Goal: Task Accomplishment & Management: Manage account settings

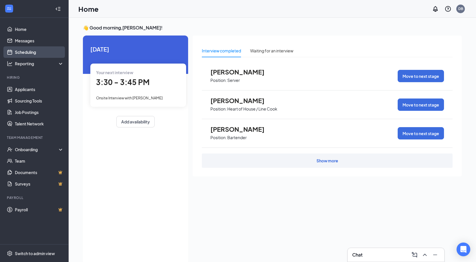
click at [30, 54] on link "Scheduling" at bounding box center [39, 51] width 49 height 11
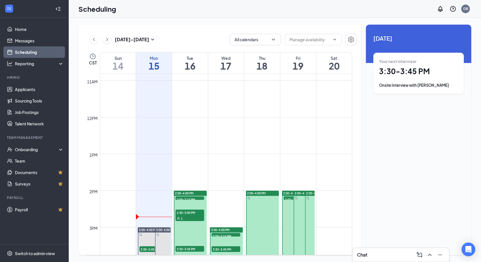
scroll to position [424, 0]
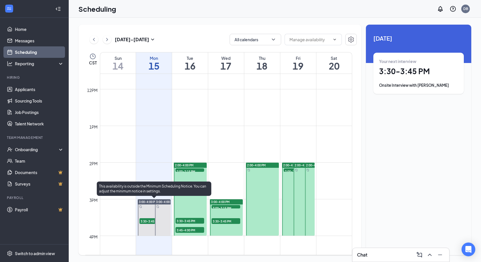
click at [149, 221] on span "3:30-3:45 PM" at bounding box center [153, 221] width 29 height 6
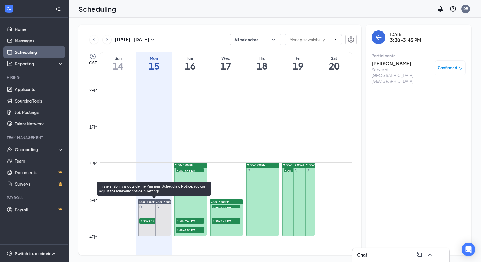
click at [152, 200] on span "3:00-4:00 PM" at bounding box center [148, 202] width 19 height 4
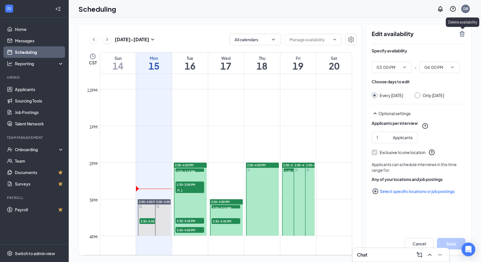
click at [464, 34] on icon "TrashOutline" at bounding box center [461, 34] width 5 height 6
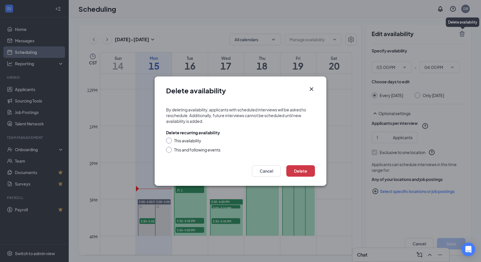
click at [171, 139] on div at bounding box center [169, 141] width 6 height 6
click at [170, 141] on input "This availability" at bounding box center [168, 140] width 4 height 4
radio input "true"
click at [308, 172] on button "Delete" at bounding box center [300, 170] width 29 height 11
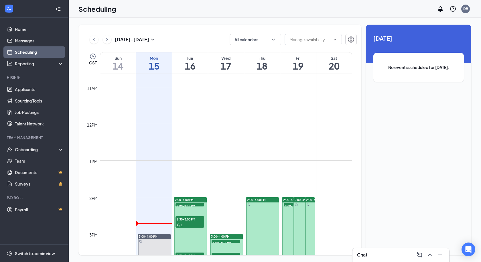
scroll to position [453, 0]
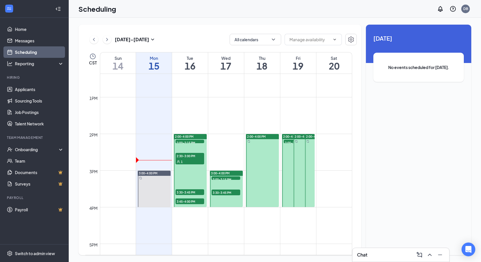
click at [193, 139] on div "2:00-2:15 PM 1" at bounding box center [190, 141] width 30 height 5
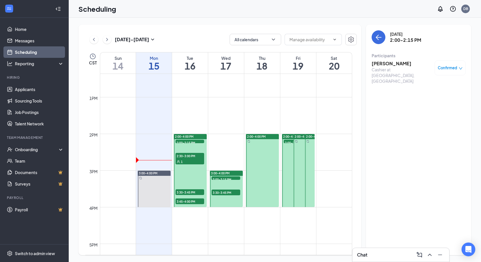
click at [189, 157] on span "2:30-3:00 PM" at bounding box center [189, 156] width 29 height 6
click at [181, 190] on span "3:30-3:45 PM" at bounding box center [189, 192] width 29 height 6
click at [185, 203] on span "3:45-4:00 PM" at bounding box center [189, 201] width 29 height 6
click at [222, 178] on span "3:00-3:15 PM" at bounding box center [225, 179] width 29 height 6
click at [223, 198] on div at bounding box center [226, 189] width 33 height 36
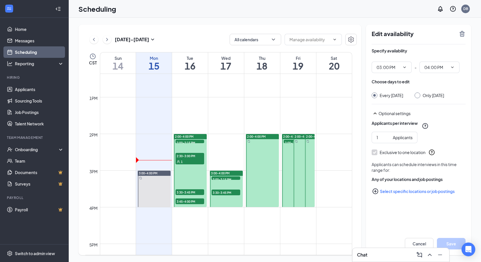
click at [222, 190] on span "3:30-3:45 PM" at bounding box center [225, 192] width 29 height 6
